Goal: Task Accomplishment & Management: Manage account settings

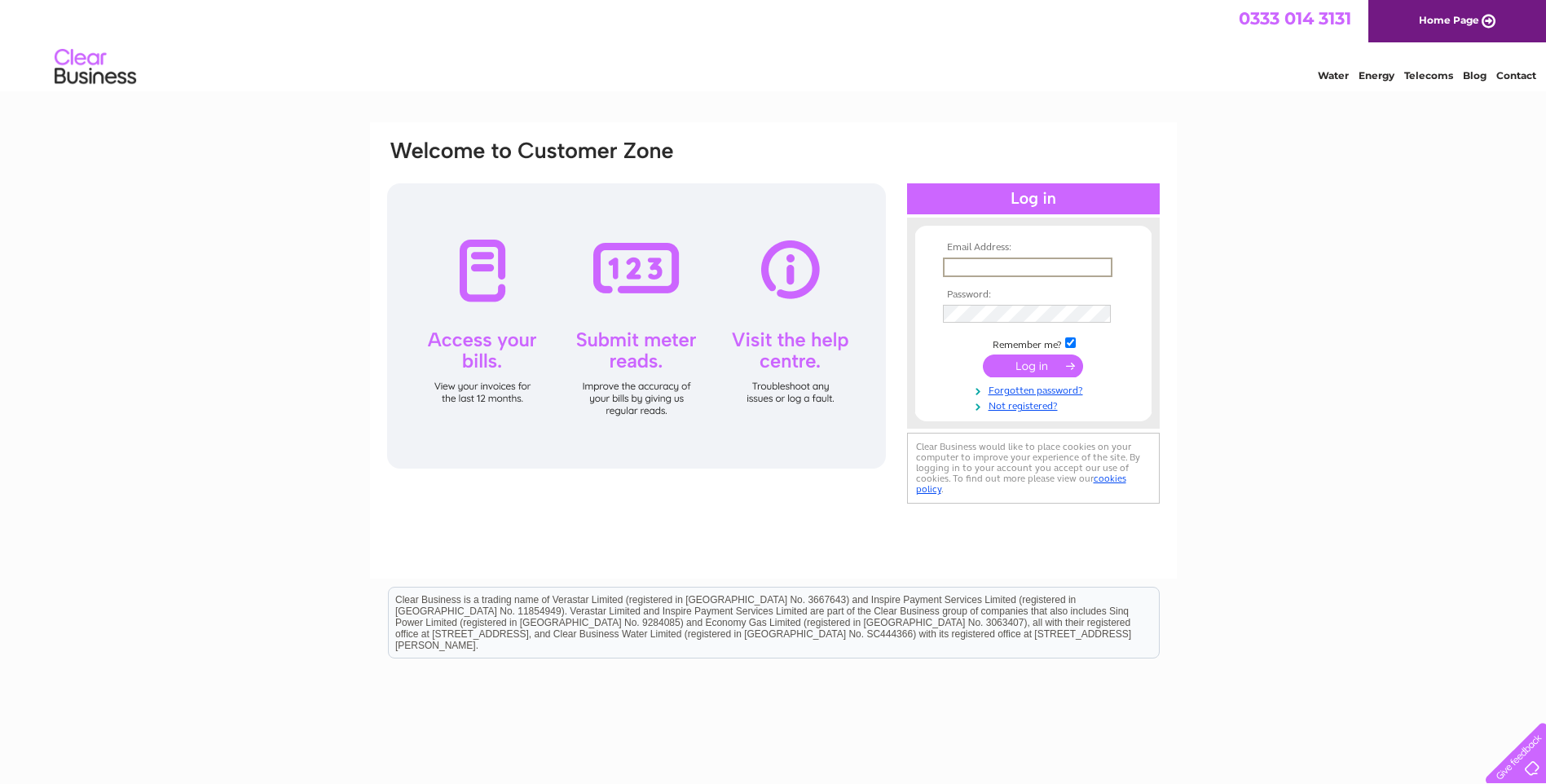
click at [971, 264] on input "text" at bounding box center [1027, 267] width 169 height 20
type input "glasgow@btguk.com"
click at [1055, 370] on input "submit" at bounding box center [1032, 365] width 101 height 23
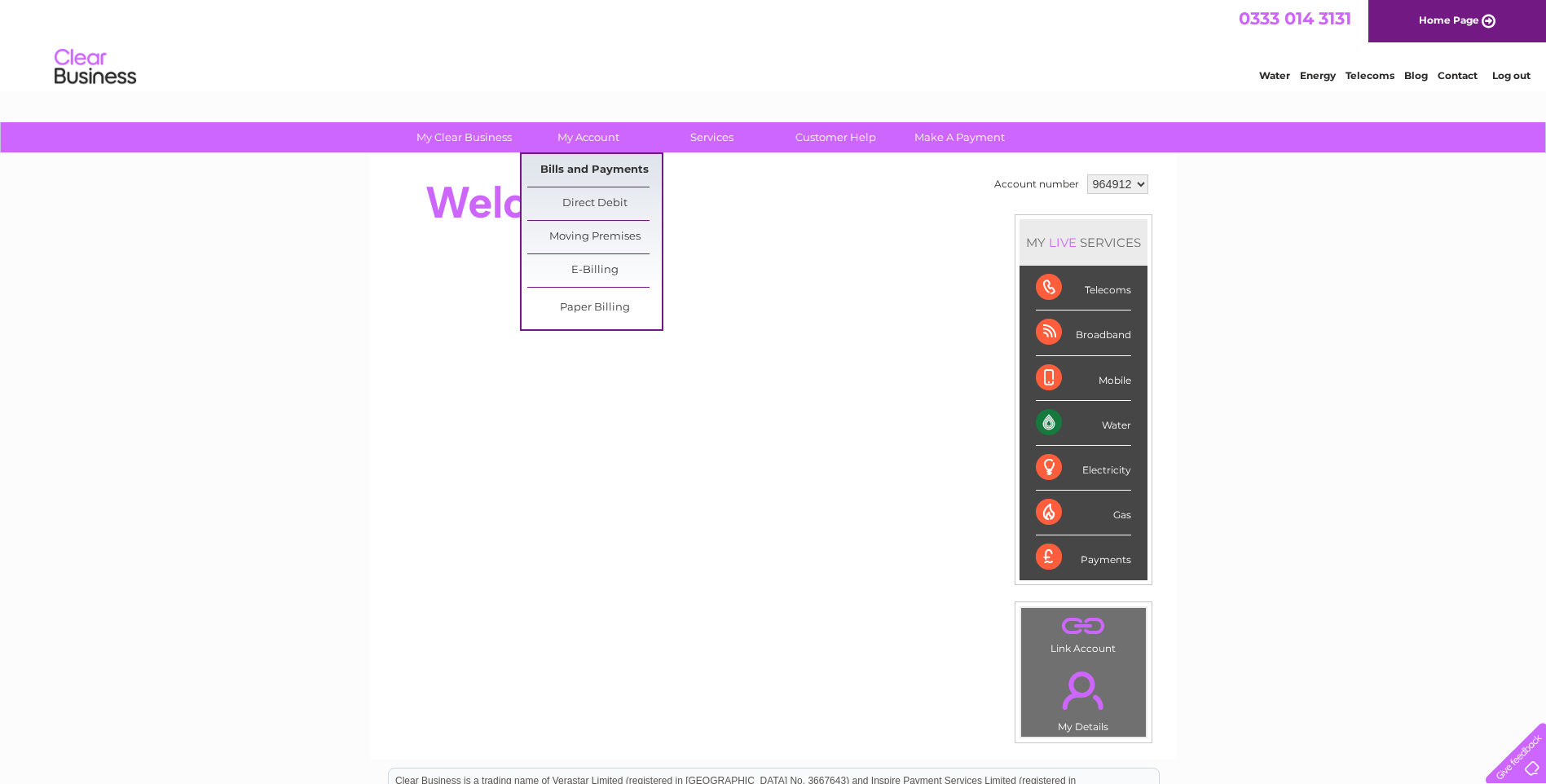
click at [578, 169] on link "Bills and Payments" at bounding box center [594, 170] width 134 height 33
